Goal: Task Accomplishment & Management: Complete application form

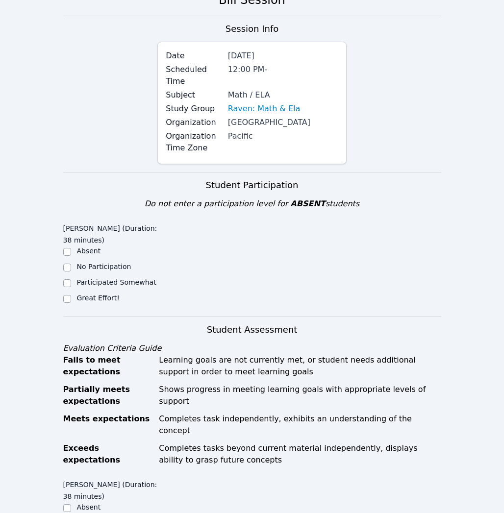
scroll to position [62, 0]
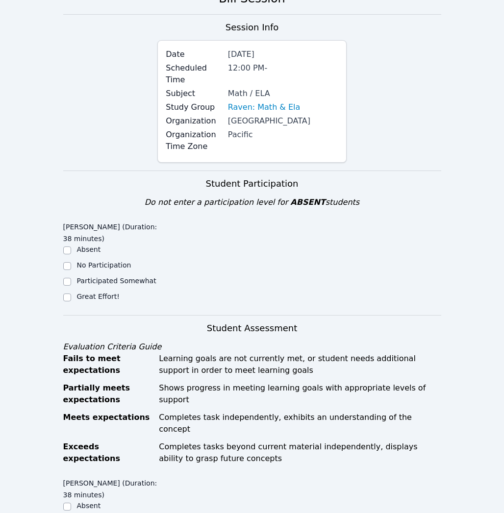
click at [101, 297] on label "Great Effort!" at bounding box center [98, 297] width 43 height 8
click at [71, 297] on input "Great Effort!" at bounding box center [67, 298] width 8 height 8
checkbox input "true"
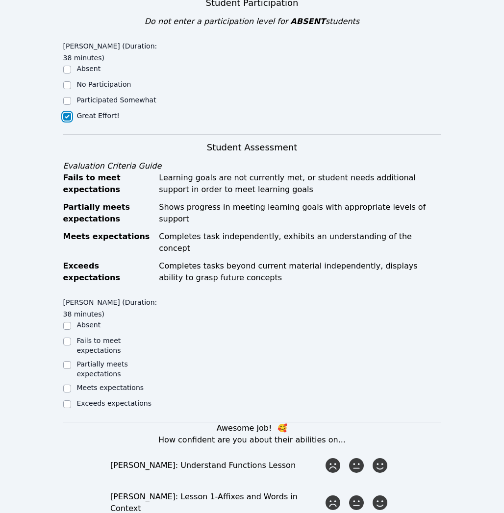
scroll to position [262, 0]
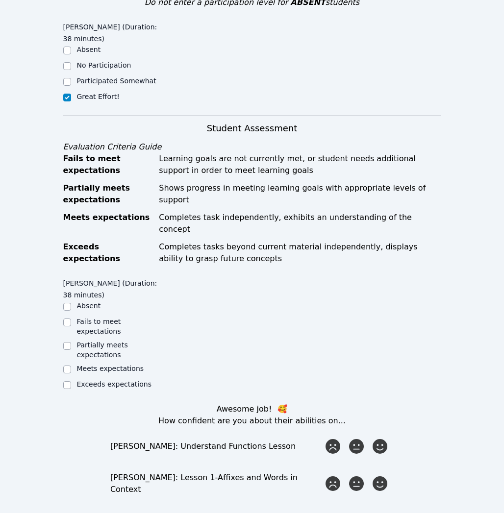
click at [105, 365] on label "Meets expectations" at bounding box center [110, 369] width 67 height 8
click at [71, 366] on input "Meets expectations" at bounding box center [67, 370] width 8 height 8
checkbox input "true"
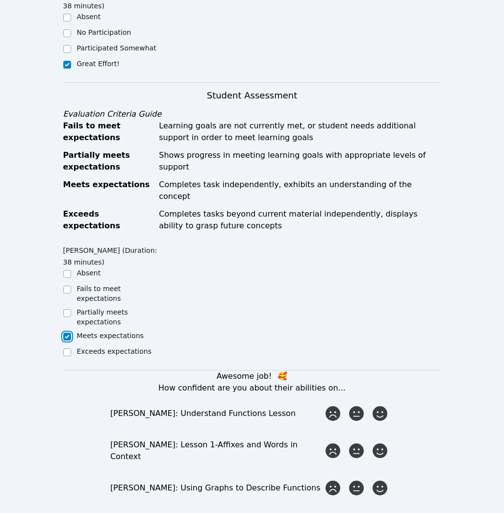
scroll to position [296, 0]
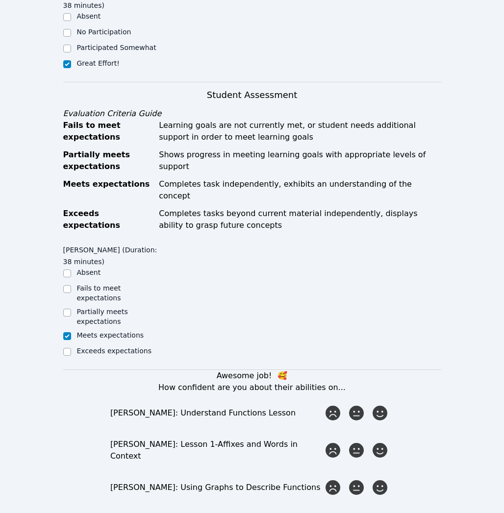
click at [435, 283] on div "[PERSON_NAME] (Duration: 38 minutes) Absent Fails to meet expectations Partiall…" at bounding box center [252, 305] width 378 height 128
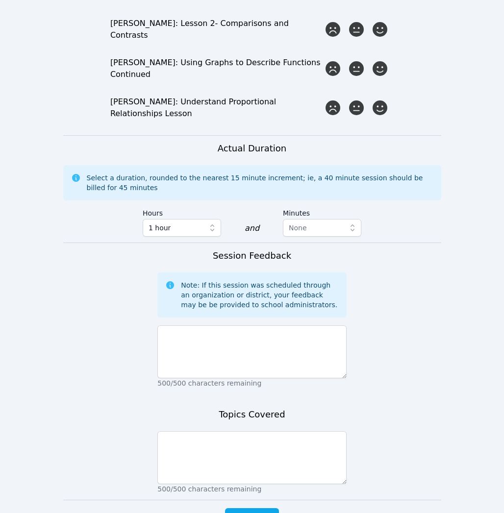
scroll to position [806, 0]
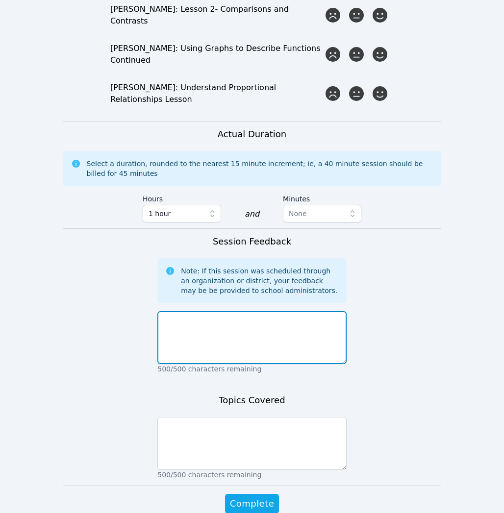
click at [308, 319] on textarea at bounding box center [251, 337] width 189 height 53
type textarea "R"
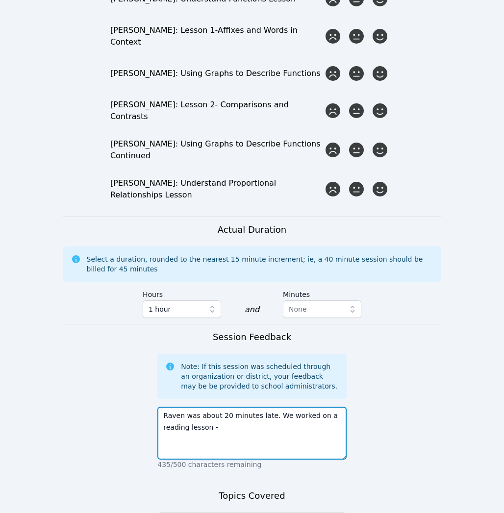
scroll to position [834, 0]
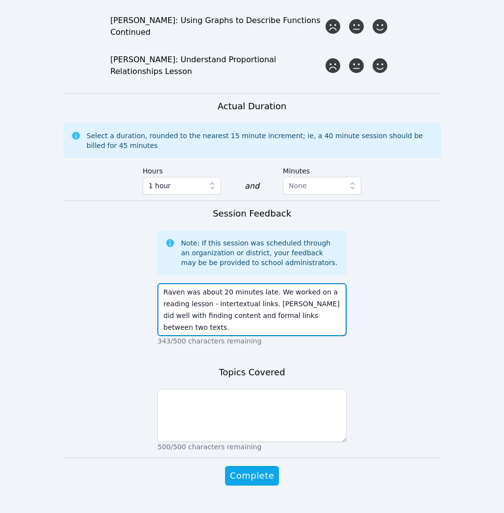
type textarea "Raven was about 20 minutes late. We worked on a reading lesson - intertextual l…"
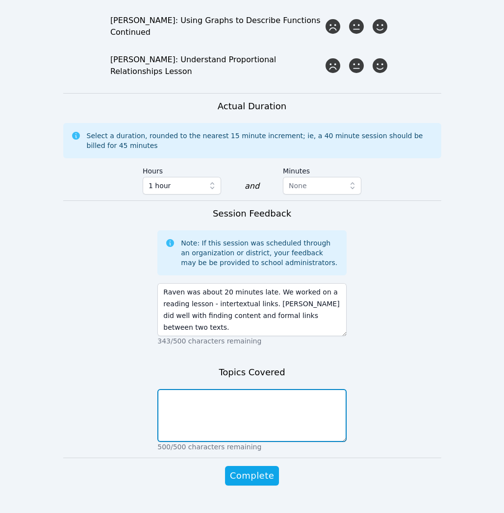
click at [202, 389] on textarea at bounding box center [251, 415] width 189 height 53
type textarea "Reading - intertextual links"
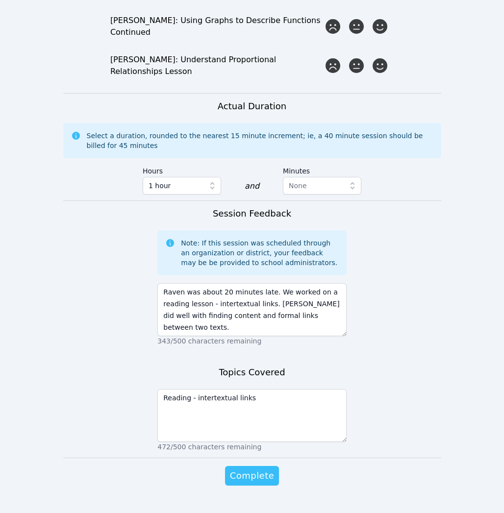
click at [244, 469] on span "Complete" at bounding box center [252, 476] width 44 height 14
